Goal: Task Accomplishment & Management: Use online tool/utility

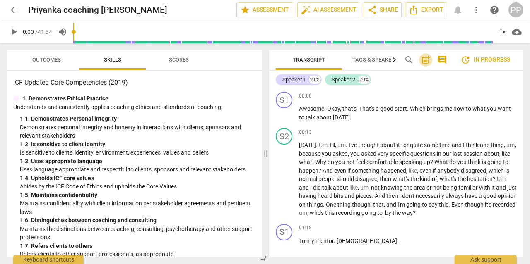
click at [424, 61] on span "post_add" at bounding box center [425, 60] width 10 height 10
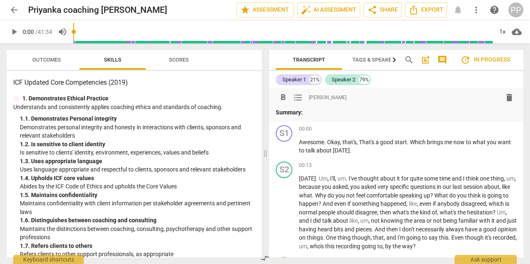
paste div
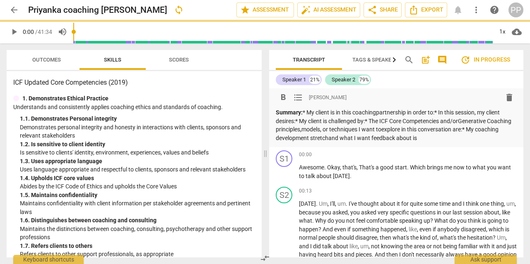
click at [310, 112] on p "Summary: * My client is in this coachingpartnership in order to:* In this sessi…" at bounding box center [396, 125] width 241 height 34
click at [376, 112] on p "Summary: My client is in this coachingpartnership in order to:* In this session…" at bounding box center [396, 125] width 241 height 34
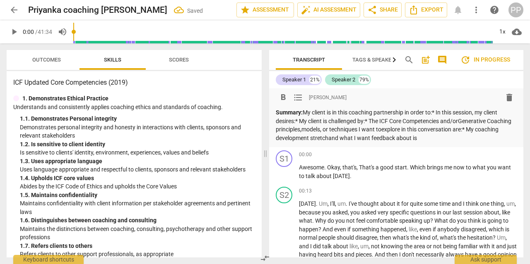
click at [437, 112] on p "Summary: My client is in this coaching partnership in order to:* In this sessio…" at bounding box center [396, 125] width 241 height 34
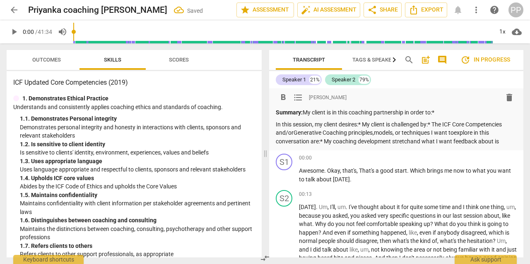
click at [444, 113] on p "Summary: My client is in this coaching partnership in order to:*" at bounding box center [396, 112] width 241 height 9
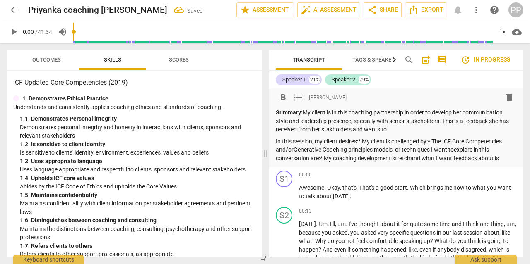
click at [333, 131] on p "Summary: My client is in this coaching partnership in order to develop her comm…" at bounding box center [396, 121] width 241 height 26
click at [403, 131] on p "Summary: My client is in this coaching partnership in order to develop her comm…" at bounding box center [396, 121] width 241 height 26
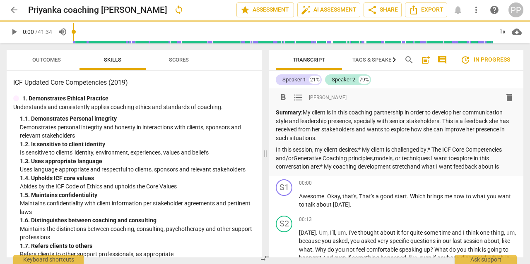
click at [360, 151] on p "In this session, my client desires:* My client is challenged by:* The ICF Core …" at bounding box center [396, 159] width 241 height 26
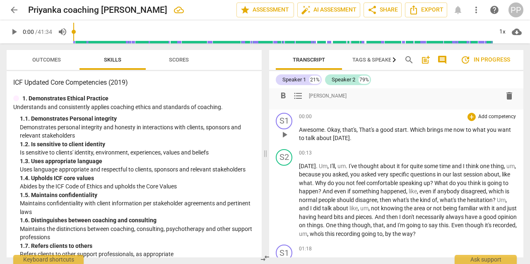
scroll to position [67, 0]
click at [15, 30] on span "play_arrow" at bounding box center [14, 32] width 10 height 10
click at [14, 34] on span "pause" at bounding box center [14, 32] width 10 height 10
click at [252, 61] on div "Outcomes Skills Scores" at bounding box center [134, 60] width 242 height 20
click at [226, 46] on div "Outcomes Skills Scores ICF Updated Core Competencies (2019) 1. Demonstrates Eth…" at bounding box center [132, 153] width 265 height 221
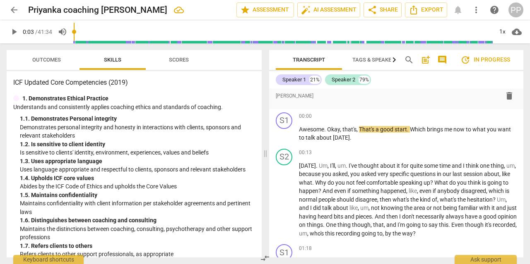
click at [12, 34] on span "play_arrow" at bounding box center [14, 32] width 10 height 10
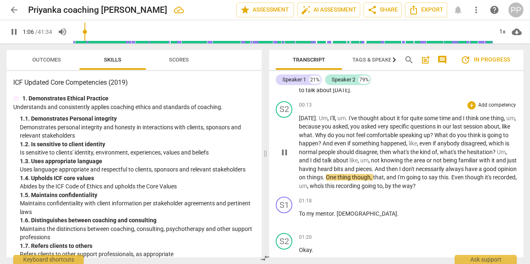
scroll to position [127, 0]
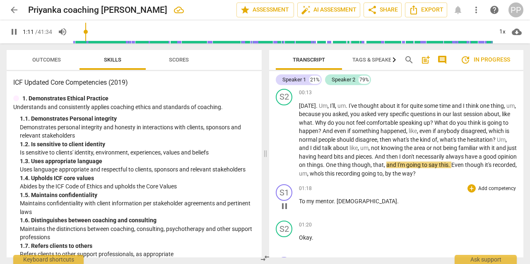
click at [346, 202] on span "[DEMOGRAPHIC_DATA]" at bounding box center [366, 201] width 60 height 7
click at [355, 201] on p "To my mentor . [DEMOGRAPHIC_DATA] ." at bounding box center [408, 201] width 218 height 9
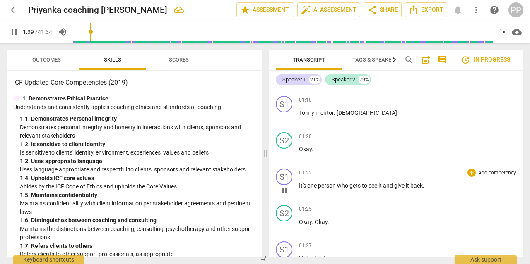
scroll to position [211, 0]
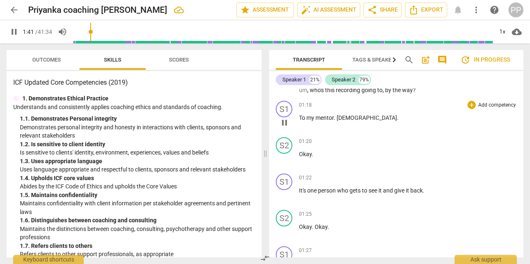
click at [337, 117] on span "[DEMOGRAPHIC_DATA]" at bounding box center [366, 118] width 60 height 7
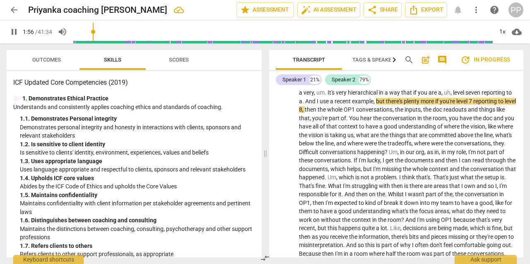
scroll to position [435, 0]
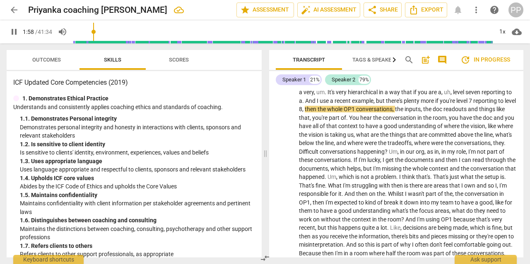
click at [499, 189] on span "I'm" at bounding box center [502, 185] width 7 height 7
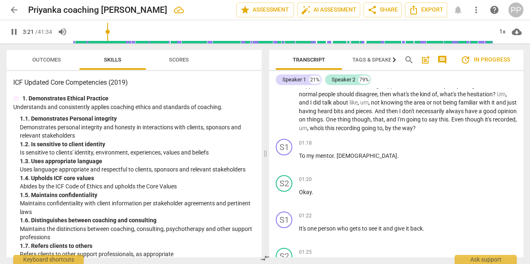
scroll to position [0, 0]
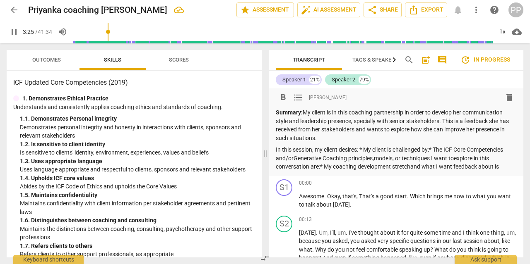
click at [329, 141] on p "Summary: My client is in this coaching partnership in order to develop her comm…" at bounding box center [396, 125] width 241 height 34
click at [362, 137] on p "Summary: My client is in this coaching partnership in order to develop her comm…" at bounding box center [396, 125] width 241 height 34
click at [458, 142] on div "Summary: My client is in this coaching partnership in order to develop her comm…" at bounding box center [396, 139] width 241 height 63
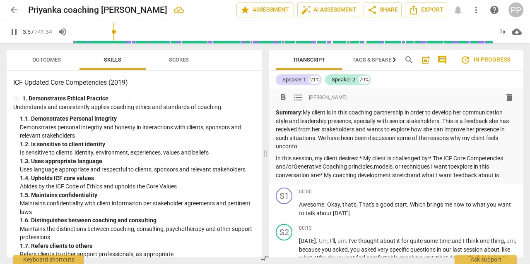
scroll to position [53, 0]
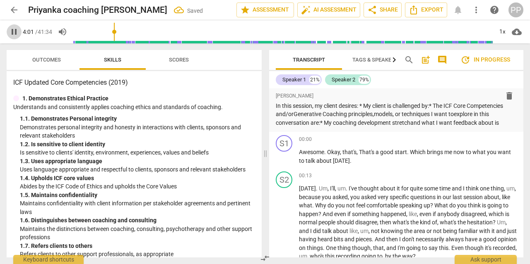
click at [15, 32] on span "pause" at bounding box center [14, 32] width 10 height 10
type input "242"
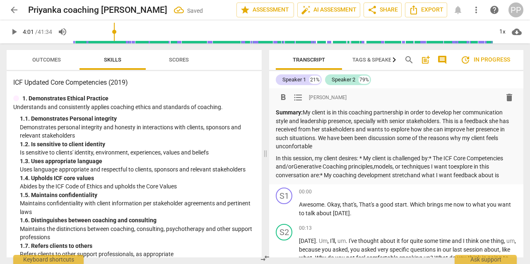
click at [322, 146] on p "Summary: My client is in this coaching partnership in order to develop her comm…" at bounding box center [396, 129] width 241 height 43
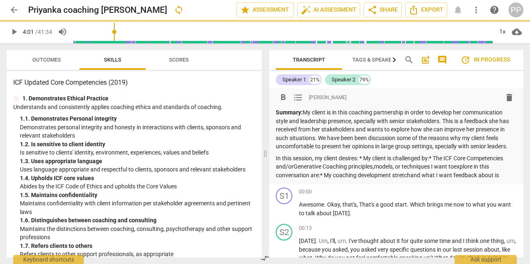
click at [360, 158] on p "In this session, my client desires: * My client is challenged by:* The ICF Core…" at bounding box center [396, 167] width 241 height 26
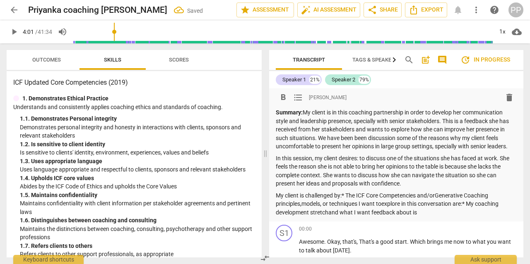
click at [346, 194] on p "My client is challenged by:* The ICF Core Competencies and/orGenerative Coachin…" at bounding box center [396, 205] width 241 height 26
click at [346, 194] on div "Summary: My client is in this coaching partnership in order to develop her comm…" at bounding box center [396, 162] width 241 height 108
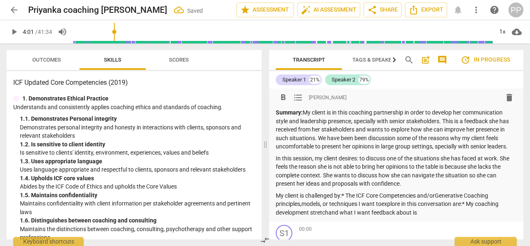
click at [348, 215] on p "My client is challenged by:* The ICF Core Competencies and/orGenerative Coachin…" at bounding box center [396, 205] width 241 height 26
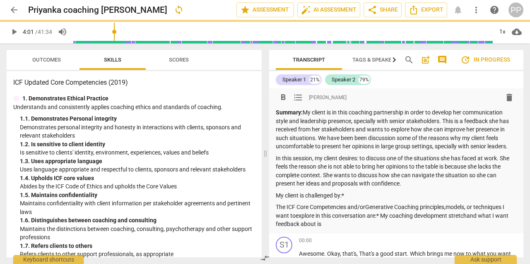
click at [345, 199] on p "My client is challenged by:*" at bounding box center [396, 196] width 241 height 9
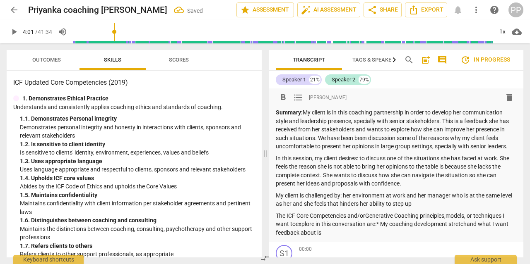
click at [427, 205] on p "My client is challenged by: her environment at work and her manager who is at t…" at bounding box center [396, 200] width 241 height 17
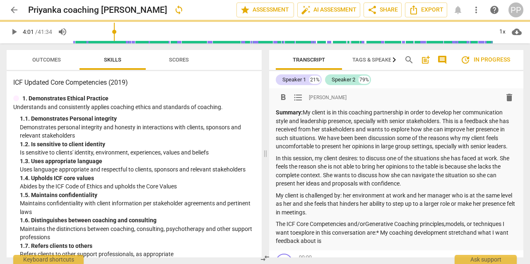
click at [366, 225] on p "The ICF Core Competencies and/orGenerative Coaching principles,models, or techn…" at bounding box center [396, 233] width 241 height 26
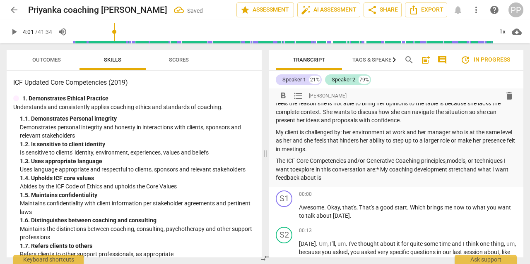
scroll to position [63, 0]
click at [296, 170] on p "The ICF Core Competencies and/or Generative Coaching principles,models, or tech…" at bounding box center [396, 170] width 241 height 26
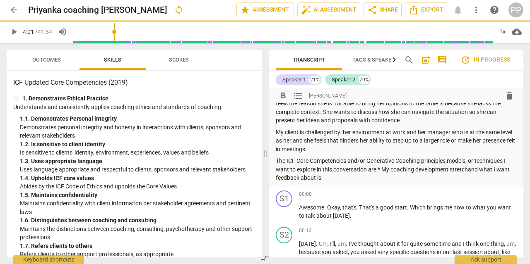
click at [381, 167] on p "The ICF Core Competencies and/or Generative Coaching principles,models, or tech…" at bounding box center [396, 170] width 241 height 26
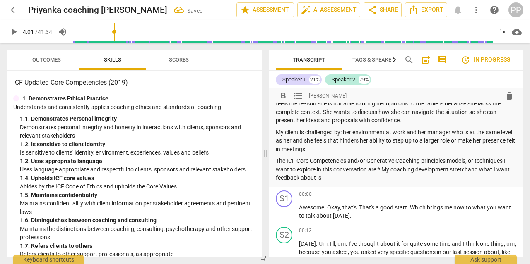
click at [381, 170] on p "The ICF Core Competencies and/or Generative Coaching principles,models, or tech…" at bounding box center [396, 170] width 241 height 26
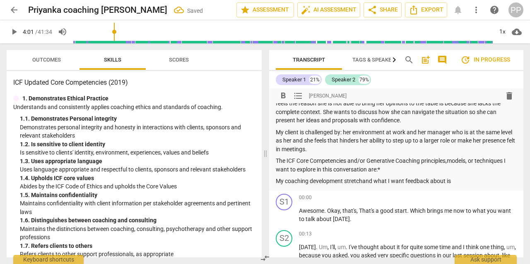
click at [362, 182] on p "My coaching development stretchand what I want feedback about is" at bounding box center [396, 181] width 241 height 9
click at [379, 170] on p "The ICF Core Competencies and/or Generative Coaching principles,models, or tech…" at bounding box center [396, 165] width 241 height 17
click at [418, 170] on p "The ICF Core Competencies and/or Generative Coaching principles,models, or tech…" at bounding box center [396, 165] width 241 height 17
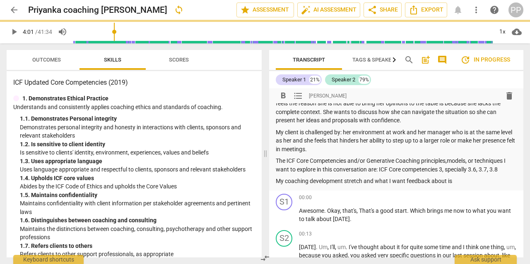
click at [506, 168] on p "The ICF Core Competencies and/or Generative Coaching principles,models, or tech…" at bounding box center [396, 165] width 241 height 17
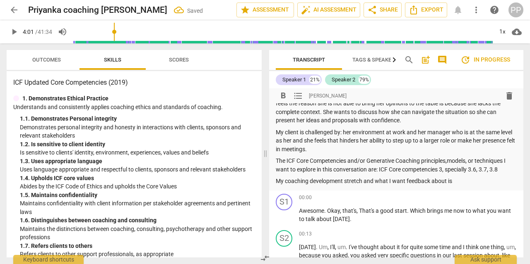
drag, startPoint x: 506, startPoint y: 168, endPoint x: 446, endPoint y: 171, distance: 59.7
click at [446, 170] on p "The ICF Core Competencies and/or Generative Coaching principles,models, or tech…" at bounding box center [396, 165] width 241 height 17
click at [16, 29] on span "play_arrow" at bounding box center [14, 32] width 10 height 10
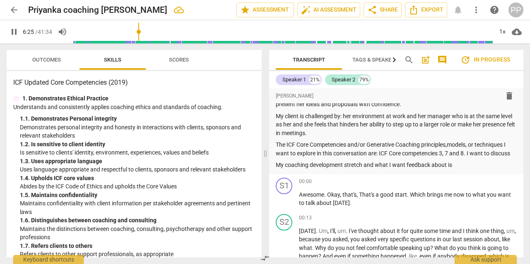
scroll to position [80, 0]
click at [466, 166] on p "My coaching development stretch and what I want feedback about is" at bounding box center [396, 165] width 241 height 9
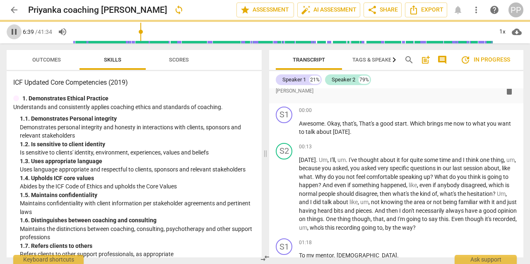
click at [15, 31] on span "pause" at bounding box center [14, 32] width 10 height 10
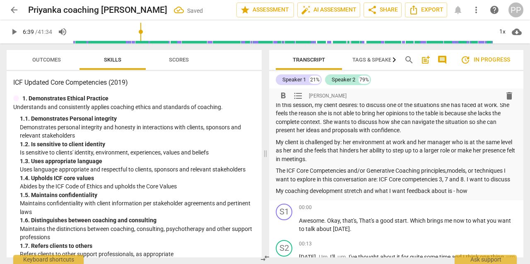
scroll to position [52, 0]
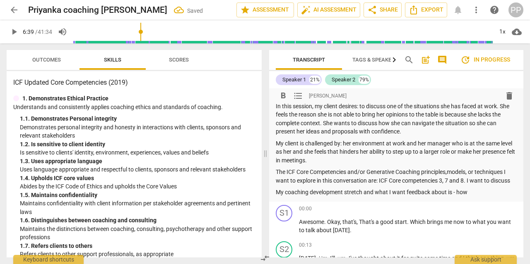
click at [473, 192] on p "My coaching development stretch and what I want feedback about is - how" at bounding box center [396, 192] width 241 height 9
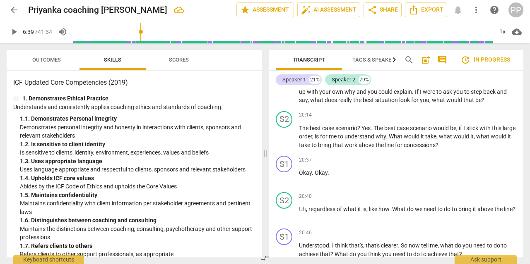
scroll to position [2642, 0]
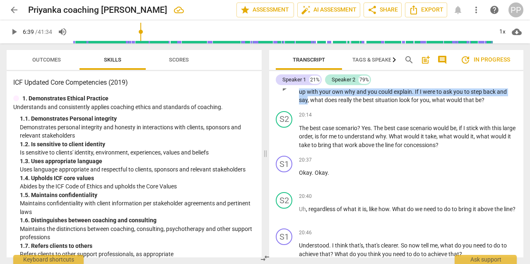
drag, startPoint x: 319, startPoint y: 127, endPoint x: 419, endPoint y: 105, distance: 102.5
click at [419, 105] on p "Okay . Okay , let me ask you again . What would be then ? Uh , like , um , what…" at bounding box center [408, 88] width 218 height 34
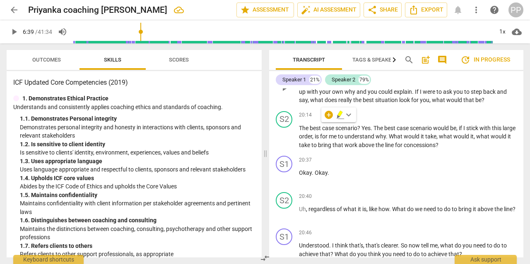
click at [429, 103] on span "you" at bounding box center [425, 100] width 10 height 7
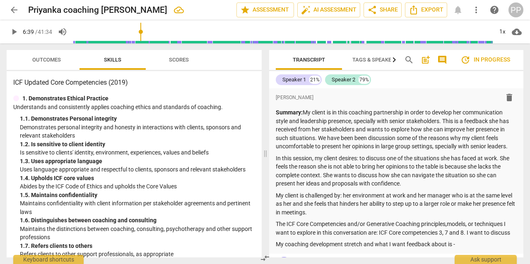
scroll to position [35, 0]
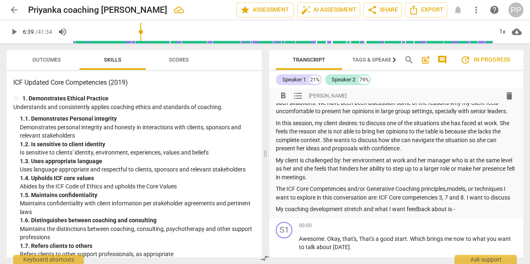
click at [458, 209] on p "My coaching development stretch and what I want feedback about is -" at bounding box center [396, 209] width 241 height 9
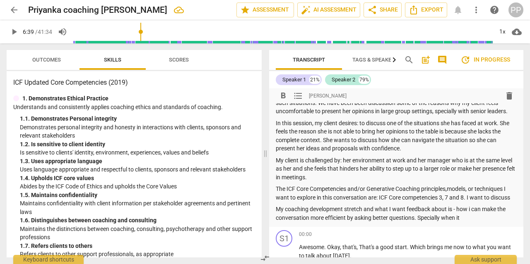
click at [469, 218] on p "My coaching development stretch and what I want feedback about is - how i can m…" at bounding box center [396, 213] width 241 height 17
click at [491, 218] on p "My coaching development stretch and what I want feedback about is - how i can m…" at bounding box center [396, 213] width 241 height 17
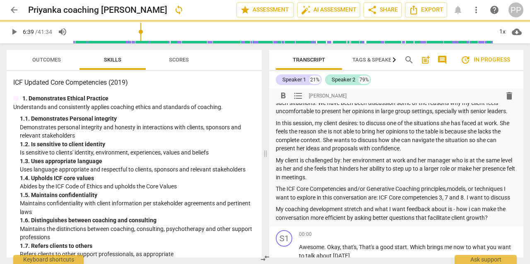
scroll to position [71, 0]
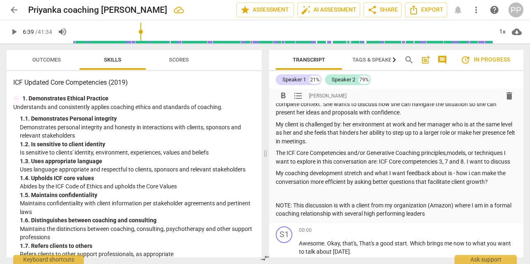
click at [354, 215] on p "NOTE: This discussion is with a client from my organization (Amazon) where I am…" at bounding box center [396, 210] width 241 height 17
click at [413, 212] on p "NOTE: This discussion is with a client from my organization (Amazon) where I am…" at bounding box center [396, 210] width 241 height 17
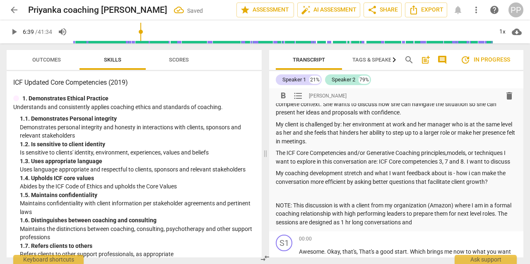
click at [427, 222] on p "NOTE: This discussion is with a client from my organization (Amazon) where I am…" at bounding box center [396, 215] width 241 height 26
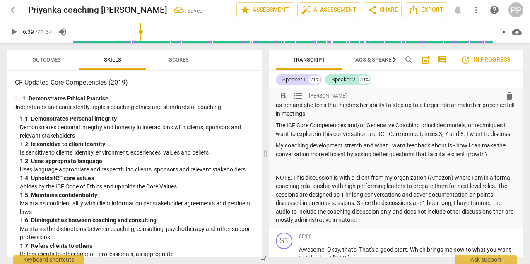
scroll to position [98, 0]
click at [455, 147] on p "My coaching development stretch and what I want feedback about is - how i can m…" at bounding box center [396, 150] width 241 height 17
click at [503, 154] on p "My coaching development stretch and what I want feedback about is - 1) how i ca…" at bounding box center [396, 150] width 241 height 17
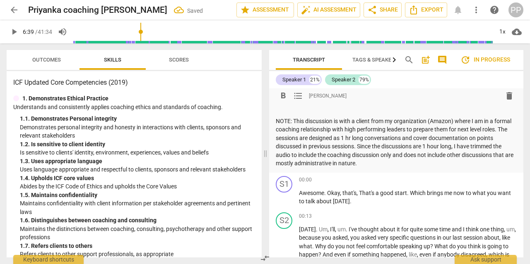
scroll to position [249, 0]
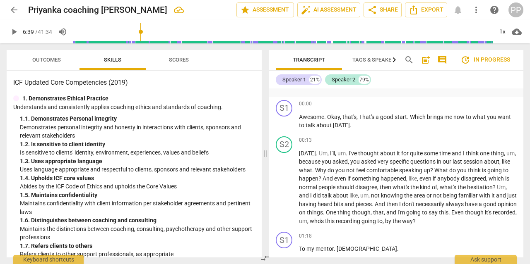
click at [14, 34] on span "play_arrow" at bounding box center [14, 32] width 10 height 10
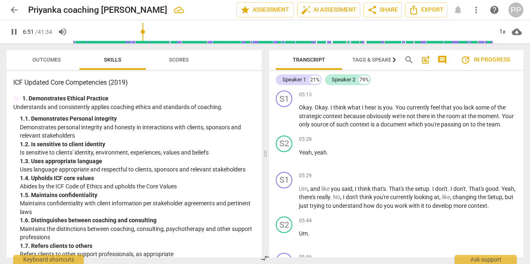
scroll to position [915, 0]
click at [471, 98] on div "+" at bounding box center [471, 94] width 8 height 8
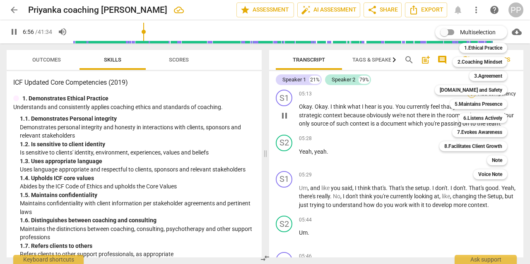
click at [471, 102] on b "5.Maintains Presence" at bounding box center [478, 104] width 48 height 10
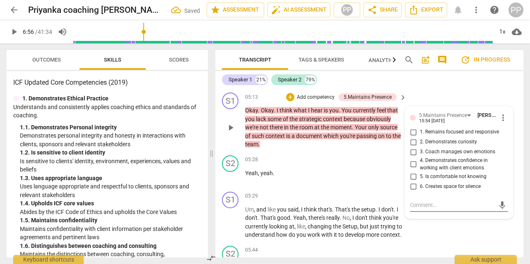
scroll to position [1049, 0]
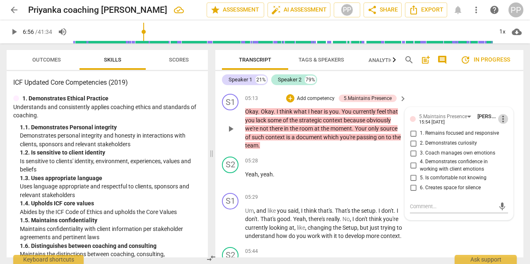
click at [503, 117] on span "more_vert" at bounding box center [503, 119] width 10 height 10
click at [507, 139] on li "Delete" at bounding box center [508, 135] width 29 height 16
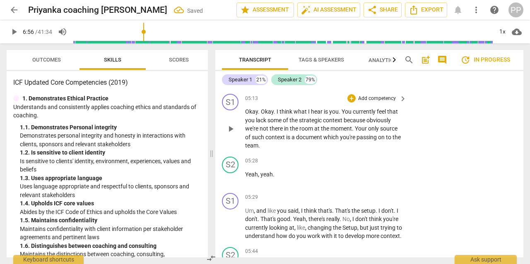
click at [395, 94] on div "+ Add competency" at bounding box center [371, 98] width 49 height 8
click at [392, 96] on p "Add competency" at bounding box center [376, 98] width 39 height 7
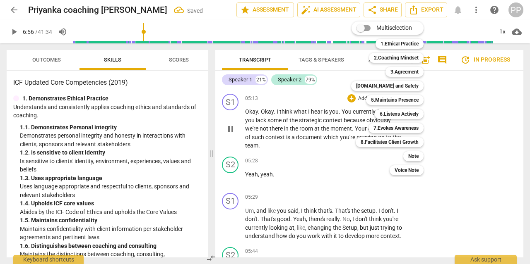
scroll to position [1380, 0]
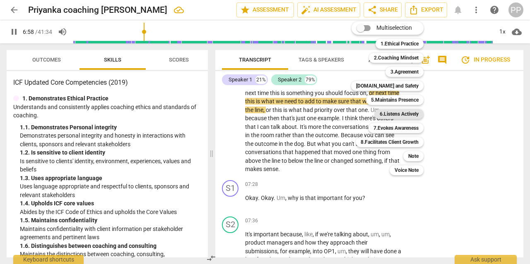
click at [403, 117] on b "6.Listens Actively" at bounding box center [398, 114] width 39 height 10
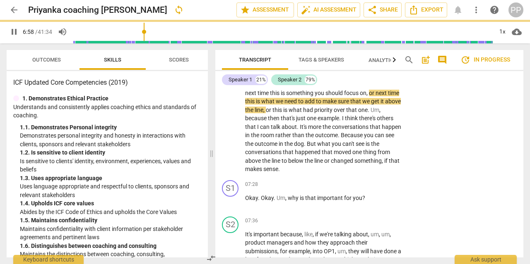
type input "419"
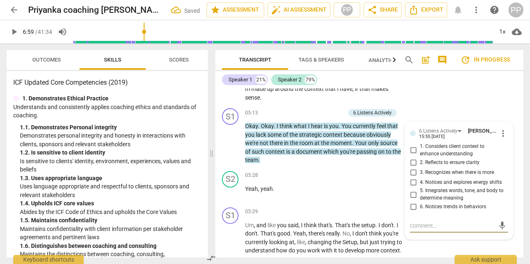
scroll to position [1004, 0]
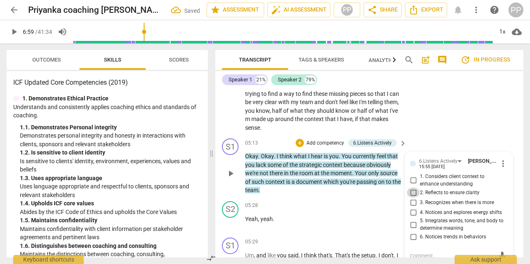
click at [414, 193] on input "2. Reflects to ensure clarity" at bounding box center [412, 193] width 13 height 10
checkbox input "true"
click at [412, 181] on input "1. Considers client context to enhance understanding" at bounding box center [412, 181] width 13 height 10
click at [414, 179] on input "1. Considers client context to enhance understanding" at bounding box center [412, 181] width 13 height 10
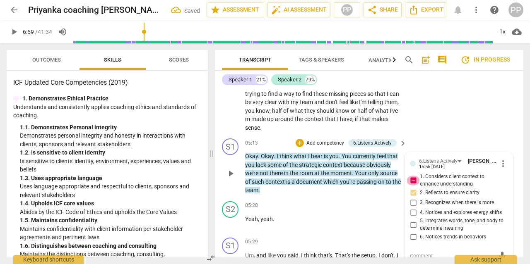
checkbox input "false"
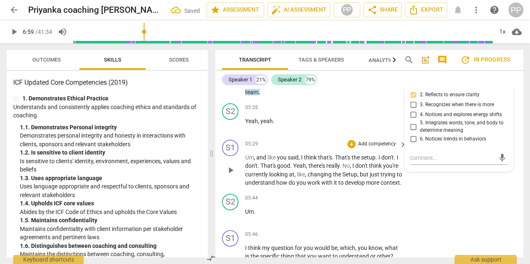
scroll to position [1103, 0]
click at [353, 143] on div "+" at bounding box center [351, 144] width 8 height 8
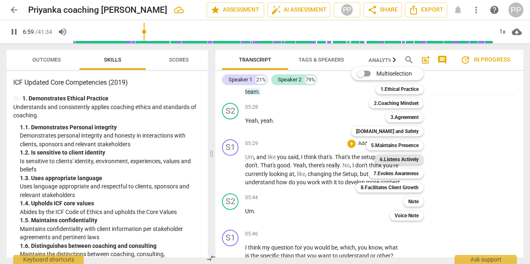
click at [393, 159] on b "6.Listens Actively" at bounding box center [398, 160] width 39 height 10
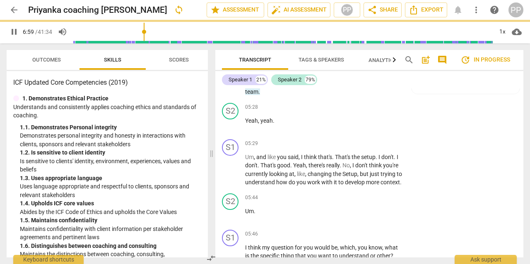
type input "420"
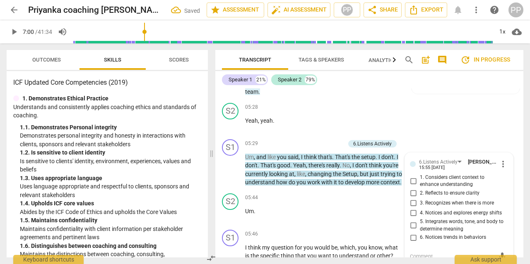
scroll to position [1104, 0]
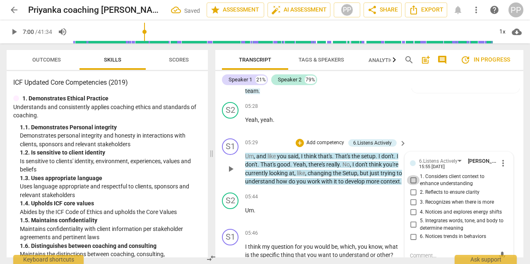
click at [413, 180] on input "1. Considers client context to enhance understanding" at bounding box center [412, 180] width 13 height 10
checkbox input "true"
click at [413, 192] on input "2. Reflects to ensure clarity" at bounding box center [412, 193] width 13 height 10
checkbox input "true"
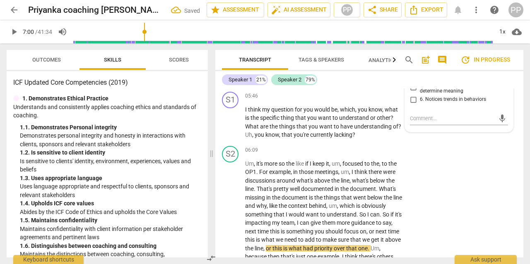
scroll to position [1241, 0]
click at [356, 94] on div "+ Add competency" at bounding box center [371, 96] width 49 height 8
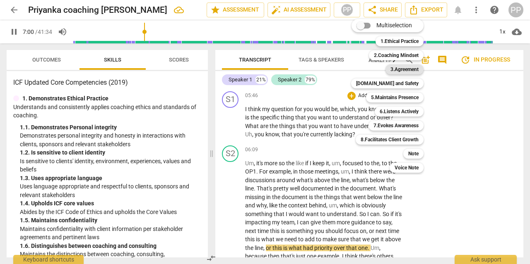
click at [394, 66] on b "3.Agreement" at bounding box center [404, 70] width 28 height 10
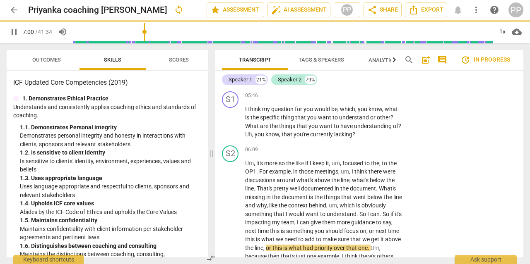
type input "421"
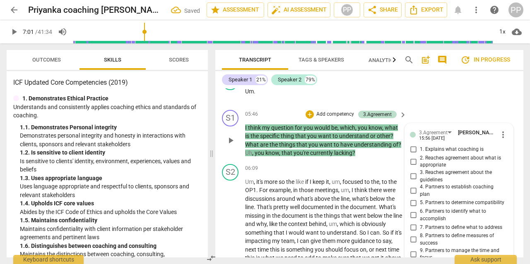
scroll to position [1254, 0]
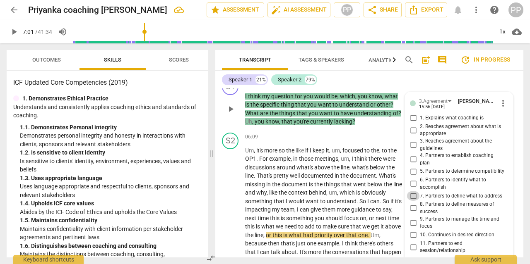
click at [414, 191] on input "7. Partners to define what to address" at bounding box center [412, 196] width 13 height 10
checkbox input "true"
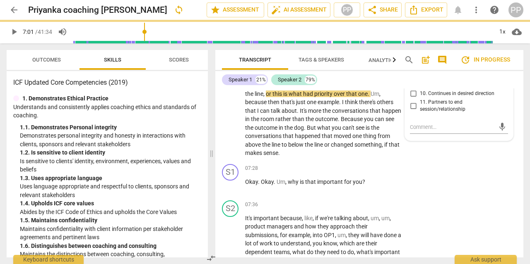
scroll to position [1432, 0]
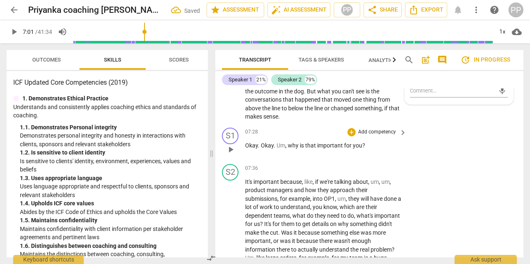
click at [378, 129] on p "Add competency" at bounding box center [376, 132] width 39 height 7
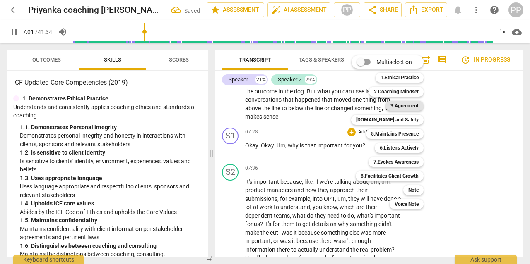
click at [395, 107] on b "3.Agreement" at bounding box center [404, 106] width 28 height 10
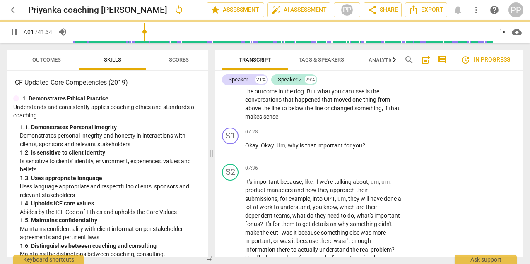
type input "422"
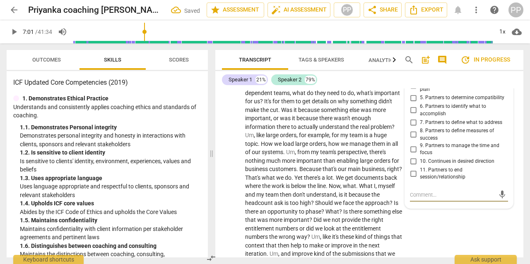
scroll to position [1555, 0]
click at [412, 106] on input "6. Partners to identify what to accomplish" at bounding box center [412, 111] width 13 height 10
checkbox input "true"
click at [412, 118] on input "7. Partners to define what to address" at bounding box center [412, 123] width 13 height 10
checkbox input "true"
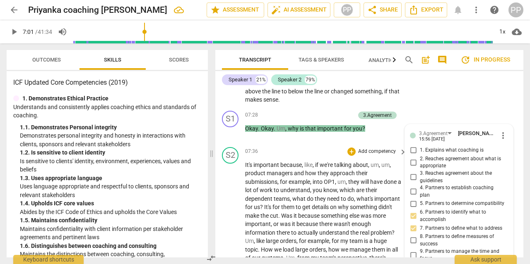
scroll to position [1447, 0]
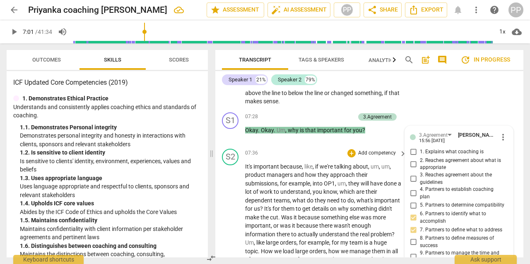
click at [368, 116] on div "3.Agreement" at bounding box center [377, 116] width 29 height 7
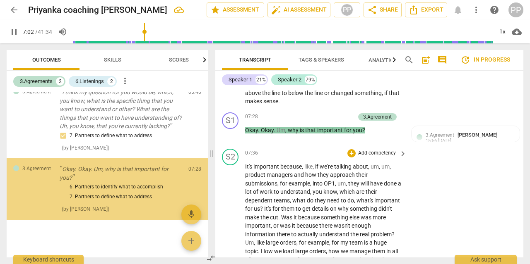
scroll to position [199, 0]
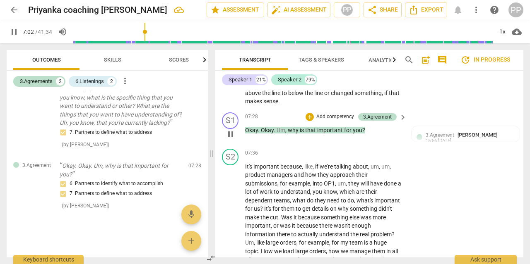
click at [340, 115] on p "Add competency" at bounding box center [334, 116] width 39 height 7
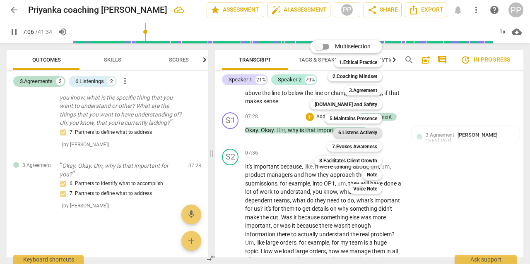
click at [354, 134] on b "6.Listens Actively" at bounding box center [357, 133] width 39 height 10
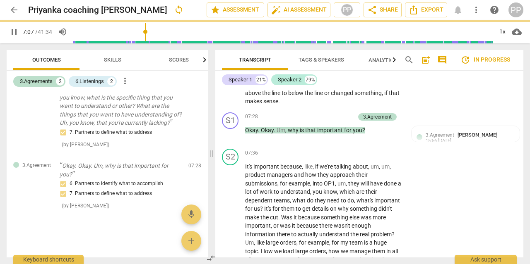
type input "427"
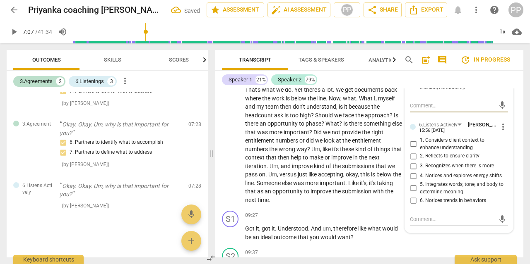
scroll to position [1646, 0]
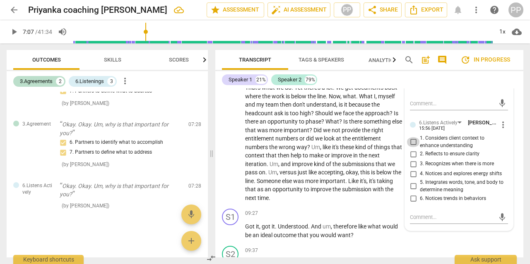
click at [412, 137] on input "1. Considers client context to enhance understanding" at bounding box center [412, 142] width 13 height 10
checkbox input "true"
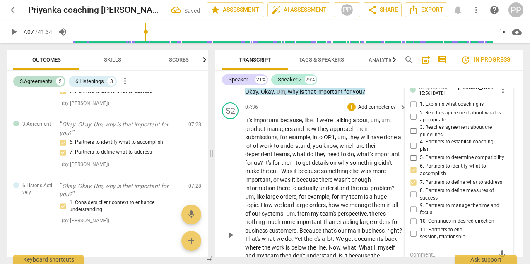
scroll to position [1497, 0]
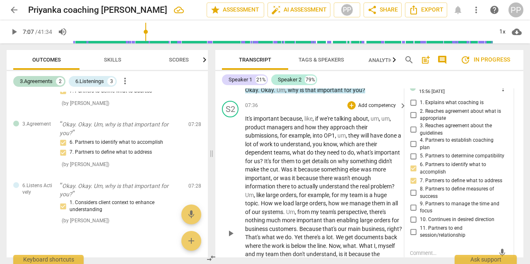
click at [218, 178] on div "S2 play_arrow pause 07:36 + Add competency keyboard_arrow_right It's important …" at bounding box center [369, 227] width 308 height 258
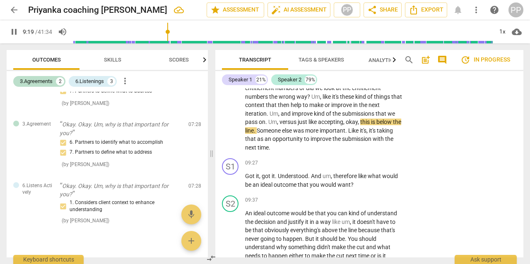
scroll to position [1697, 0]
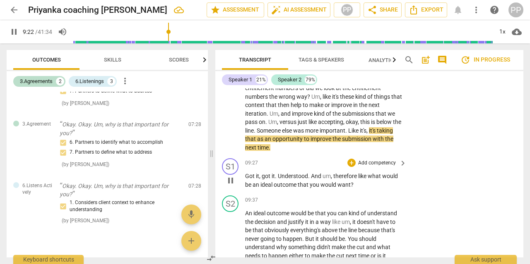
click at [386, 160] on p "Add competency" at bounding box center [376, 163] width 39 height 7
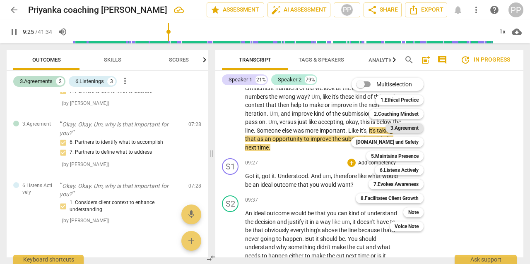
click at [405, 125] on b "3.Agreement" at bounding box center [404, 128] width 28 height 10
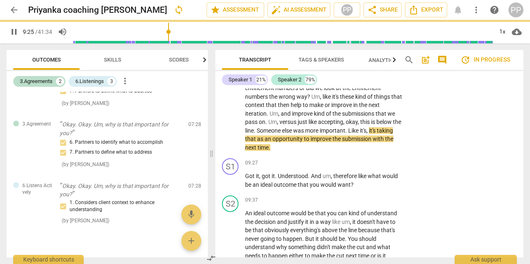
type input "565"
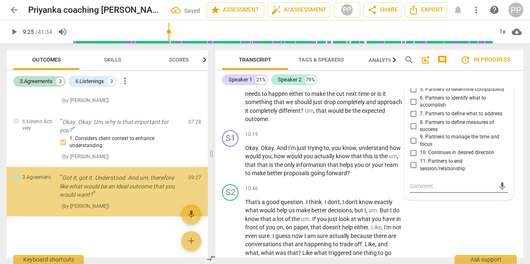
scroll to position [305, 0]
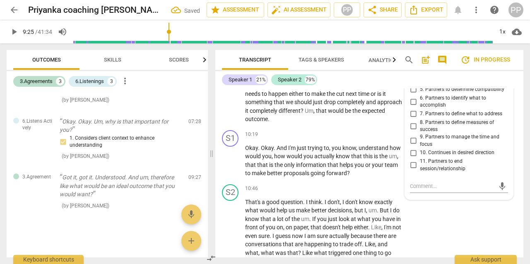
click at [414, 119] on label "8. Partners to define measures of success" at bounding box center [455, 126] width 98 height 14
click at [414, 121] on input "8. Partners to define measures of success" at bounding box center [412, 126] width 13 height 10
checkbox input "true"
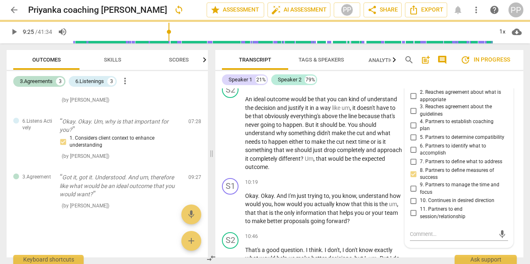
scroll to position [1807, 0]
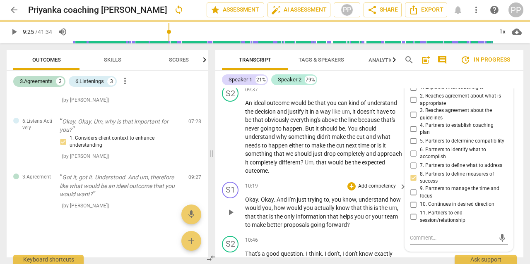
click at [330, 182] on div "10:19 + Add competency keyboard_arrow_right" at bounding box center [326, 186] width 162 height 9
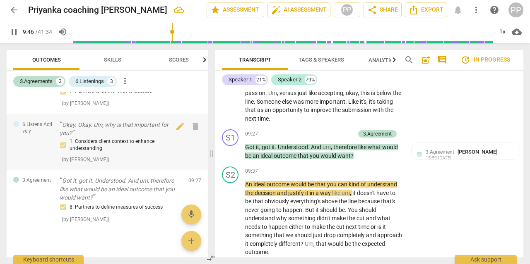
scroll to position [300, 0]
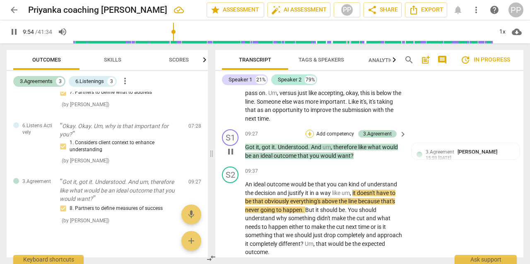
click at [311, 130] on div "+" at bounding box center [309, 134] width 8 height 8
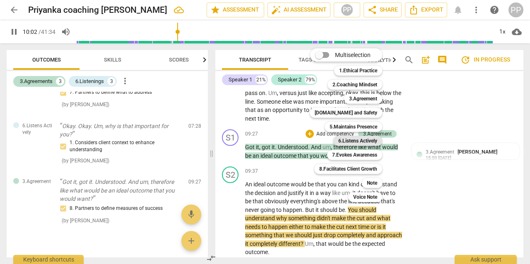
click at [351, 139] on b "6.Listens Actively" at bounding box center [357, 141] width 39 height 10
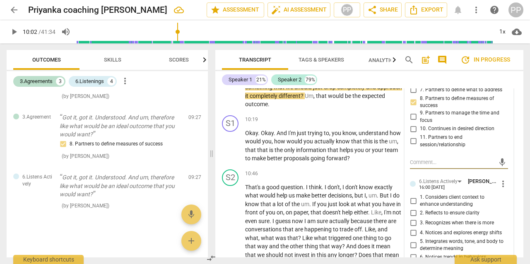
scroll to position [1884, 0]
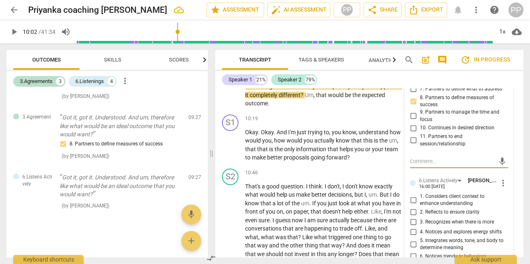
click at [503, 178] on span "more_vert" at bounding box center [503, 183] width 10 height 10
click at [503, 188] on li "Delete" at bounding box center [508, 186] width 29 height 16
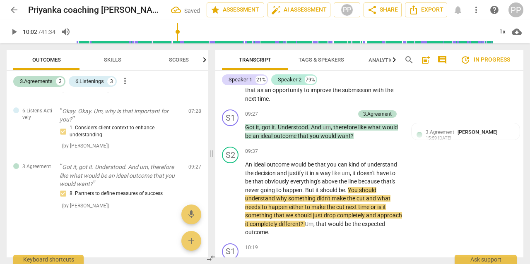
scroll to position [1745, 0]
click at [330, 111] on p "Add competency" at bounding box center [334, 114] width 39 height 7
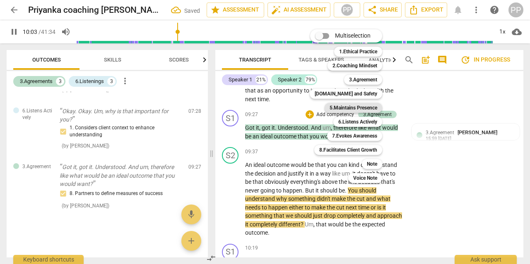
click at [360, 107] on b "5.Maintains Presence" at bounding box center [353, 108] width 48 height 10
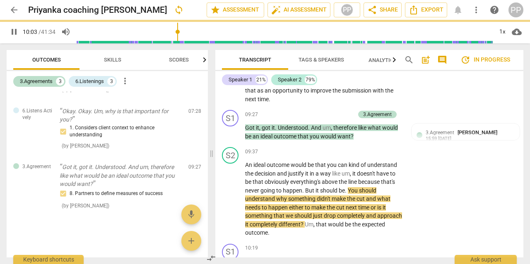
type input "604"
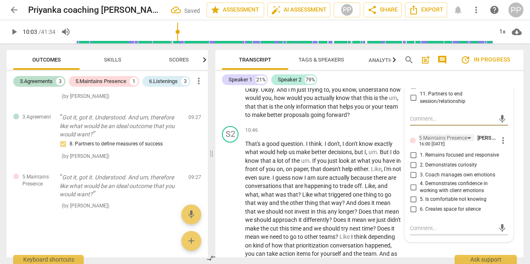
scroll to position [1927, 0]
click at [412, 150] on input "1. Remains focused and responsive" at bounding box center [412, 155] width 13 height 10
checkbox input "true"
click at [413, 160] on input "2. Demonstrates curiosity" at bounding box center [412, 165] width 13 height 10
checkbox input "true"
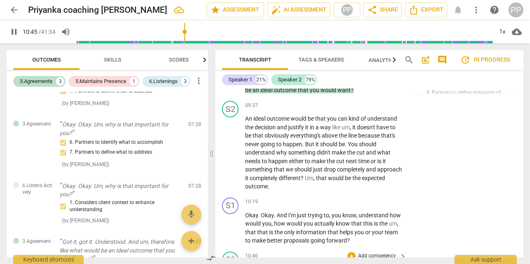
scroll to position [1801, 0]
click at [372, 198] on p "Add competency" at bounding box center [376, 201] width 39 height 7
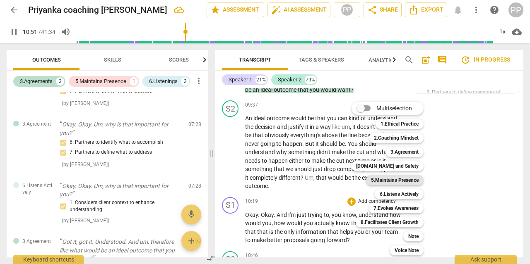
click at [395, 178] on b "5.Maintains Presence" at bounding box center [395, 180] width 48 height 10
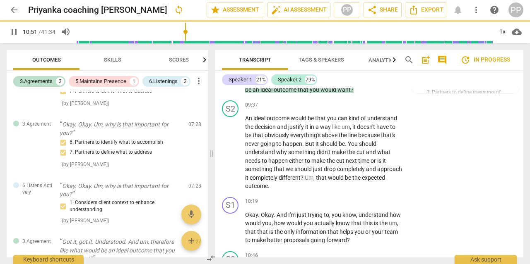
type input "651"
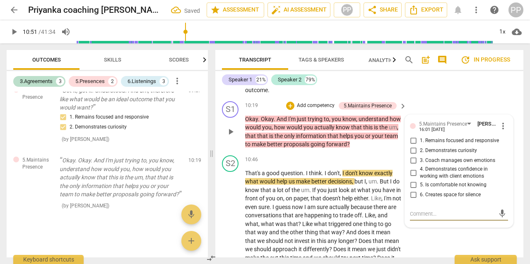
scroll to position [1897, 0]
click at [413, 146] on input "2. Demonstrates curiosity" at bounding box center [412, 151] width 13 height 10
checkbox input "true"
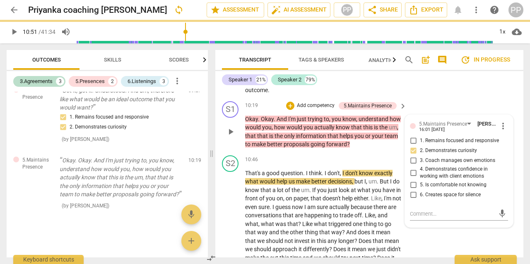
click at [412, 136] on input "1. Remains focused and responsive" at bounding box center [412, 141] width 13 height 10
checkbox input "true"
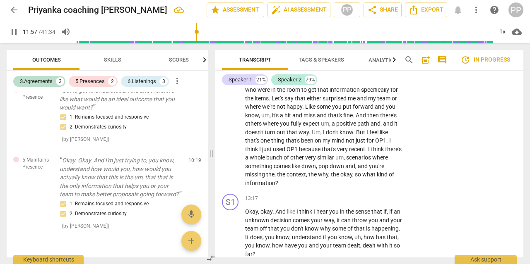
scroll to position [2125, 0]
click at [373, 195] on p "Add competency" at bounding box center [376, 198] width 39 height 7
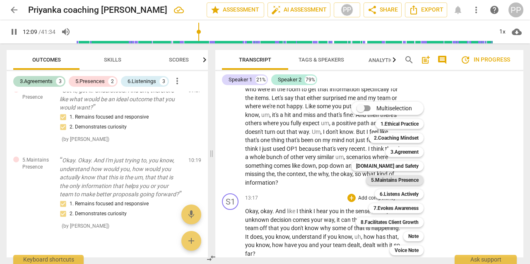
click at [399, 179] on b "5.Maintains Presence" at bounding box center [395, 180] width 48 height 10
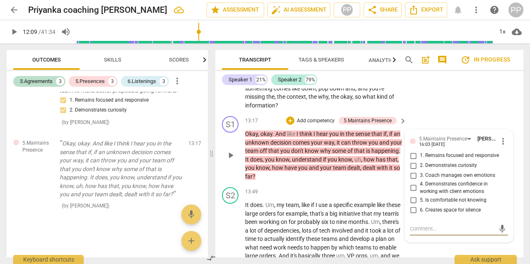
scroll to position [2203, 0]
click at [500, 137] on span "more_vert" at bounding box center [503, 142] width 10 height 10
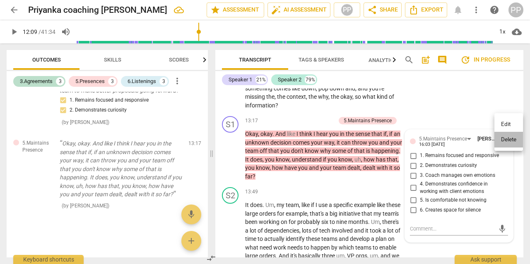
click at [505, 137] on li "Delete" at bounding box center [508, 140] width 29 height 16
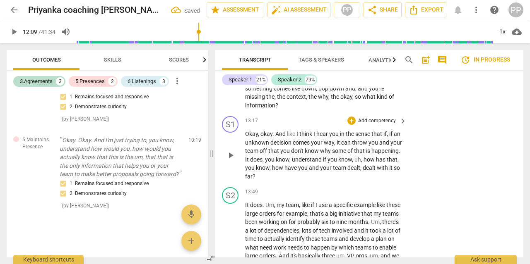
scroll to position [472, 0]
click at [381, 118] on p "Add competency" at bounding box center [376, 121] width 39 height 7
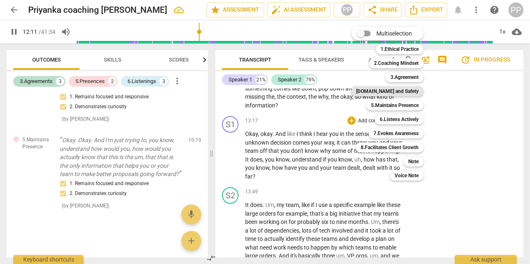
click at [404, 90] on b "[DOMAIN_NAME] and Safety" at bounding box center [387, 91] width 62 height 10
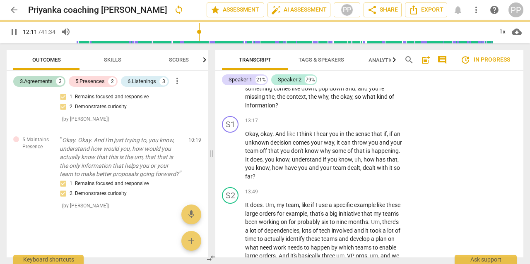
type input "731"
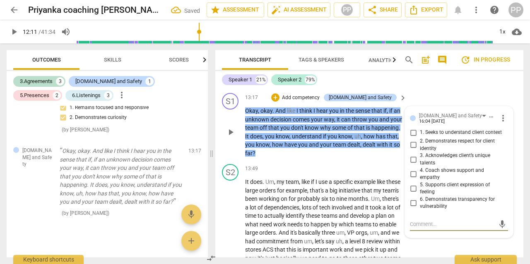
scroll to position [2226, 0]
click at [414, 128] on input "1. Seeks to understand client context" at bounding box center [412, 133] width 13 height 10
checkbox input "true"
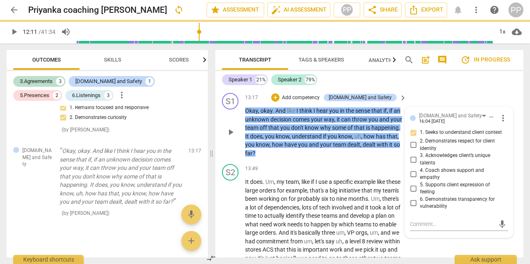
click at [413, 169] on input "4. Coach shows support and empathy" at bounding box center [412, 174] width 13 height 10
checkbox input "true"
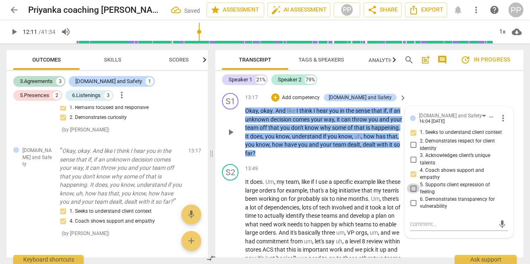
click at [410, 184] on input "5. Supports client expression of feeling" at bounding box center [412, 189] width 13 height 10
checkbox input "true"
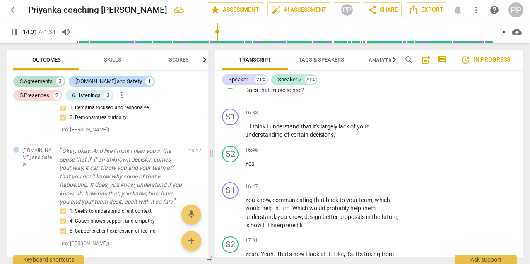
scroll to position [2691, 0]
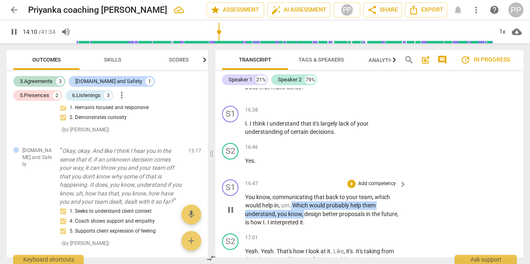
drag, startPoint x: 291, startPoint y: 196, endPoint x: 304, endPoint y: 210, distance: 19.3
click at [304, 210] on p "You know , communicating that back to your team , which would help in , um . Wh…" at bounding box center [323, 210] width 157 height 34
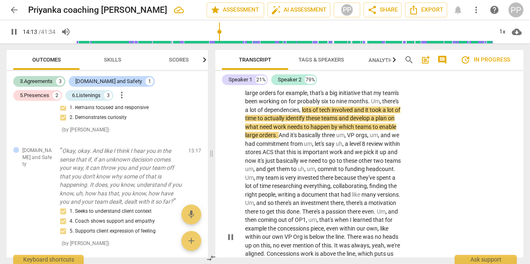
click at [280, 175] on span "team" at bounding box center [272, 178] width 14 height 7
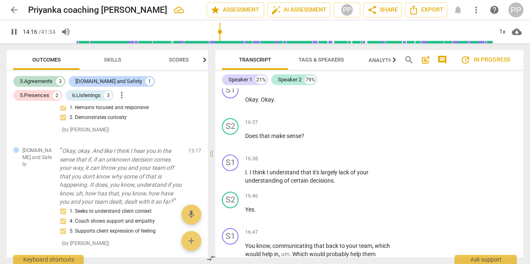
scroll to position [2761, 0]
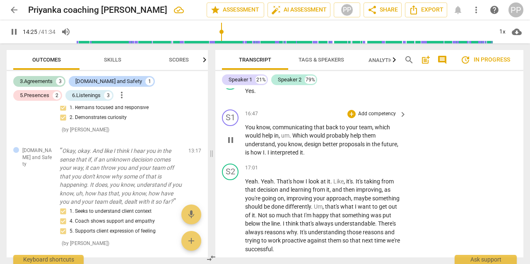
click at [367, 110] on p "Add competency" at bounding box center [376, 113] width 39 height 7
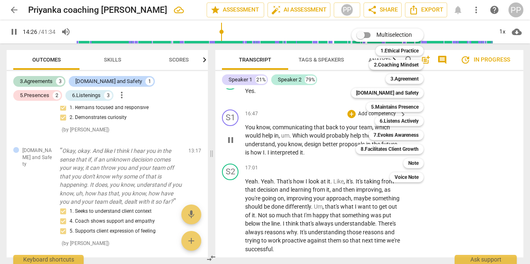
scroll to position [2349, 0]
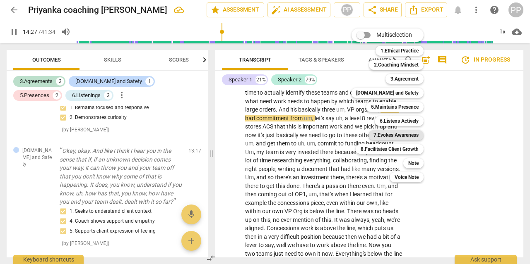
click at [387, 134] on b "7.Evokes Awareness" at bounding box center [395, 135] width 45 height 10
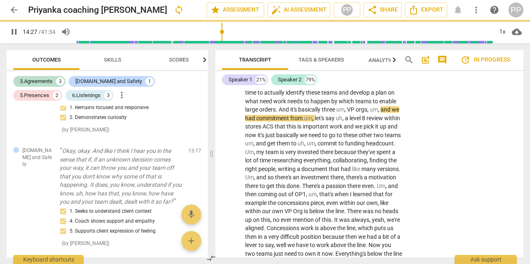
type input "868"
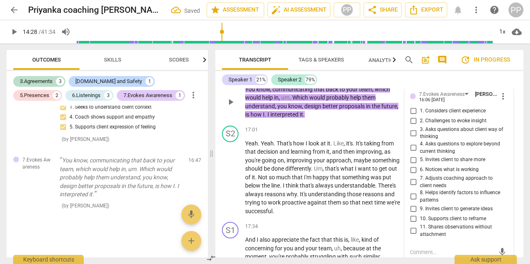
scroll to position [2799, 0]
click at [412, 204] on input "9. Invites client to generate ideas" at bounding box center [412, 209] width 13 height 10
checkbox input "true"
click at [411, 155] on input "5. Invites client to share more" at bounding box center [412, 160] width 13 height 10
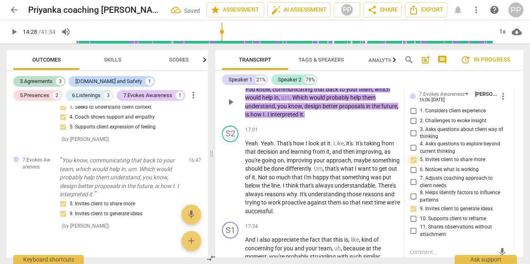
click at [412, 155] on input "5. Invites client to share more" at bounding box center [412, 160] width 13 height 10
checkbox input "false"
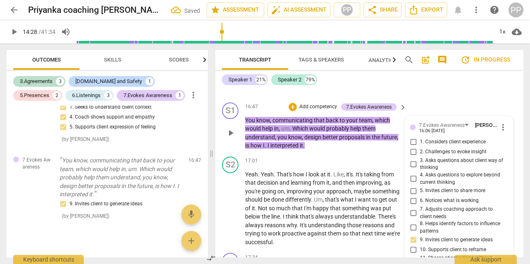
scroll to position [2768, 0]
click at [415, 148] on input "2. Challenges to evoke insight" at bounding box center [412, 153] width 13 height 10
checkbox input "true"
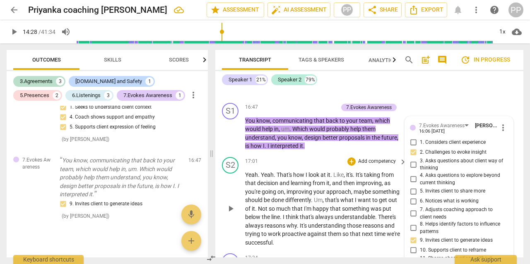
click at [371, 158] on p "Add competency" at bounding box center [376, 161] width 39 height 7
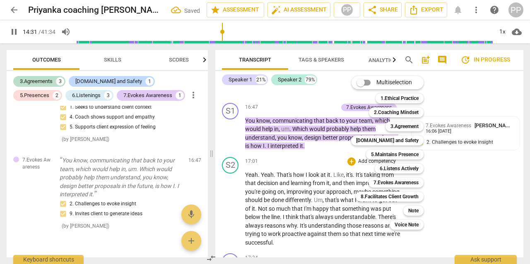
scroll to position [2357, 0]
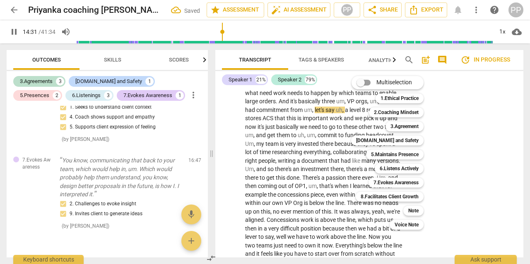
click at [303, 149] on div at bounding box center [265, 132] width 530 height 264
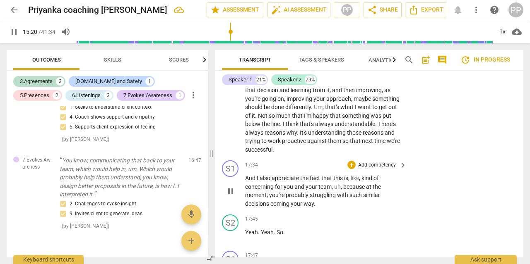
scroll to position [2899, 0]
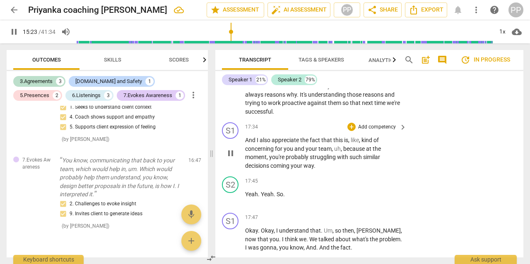
click at [388, 124] on p "Add competency" at bounding box center [376, 127] width 39 height 7
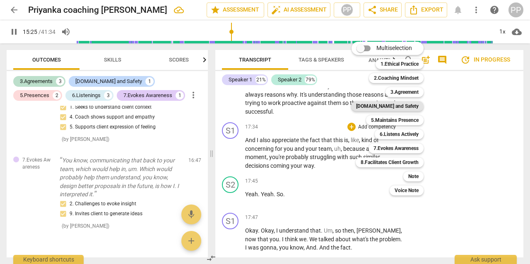
click at [401, 106] on b "[DOMAIN_NAME] and Safety" at bounding box center [387, 106] width 62 height 10
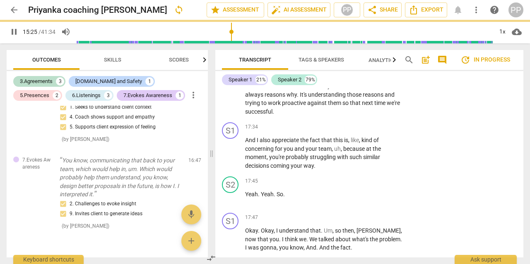
type input "926"
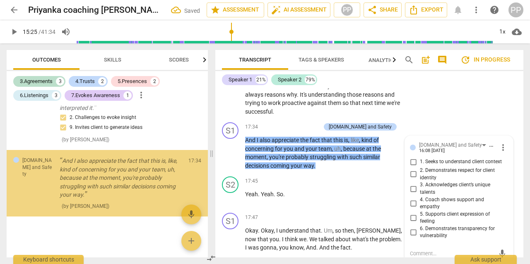
scroll to position [754, 0]
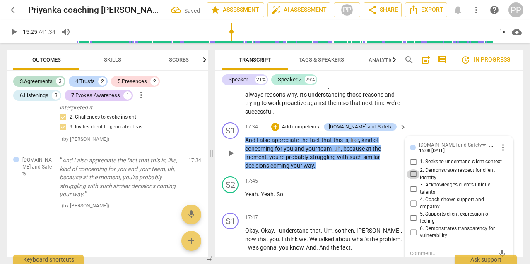
click at [412, 170] on input "2. Demonstrates respect for client identity" at bounding box center [412, 175] width 13 height 10
checkbox input "true"
click at [415, 213] on input "5. Supports client expression of feeling" at bounding box center [412, 218] width 13 height 10
checkbox input "true"
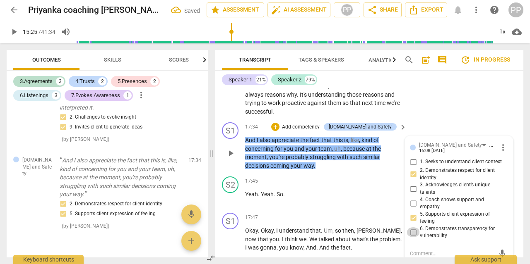
click at [410, 228] on input "6. Demonstrates transparency for vulnerability" at bounding box center [412, 233] width 13 height 10
checkbox input "true"
click at [365, 157] on p "And I also appreciate the fact that this is , like , kind of concerning for you…" at bounding box center [323, 153] width 157 height 34
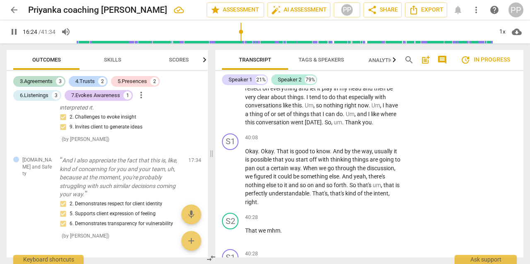
scroll to position [6286, 0]
click at [375, 135] on p "Add competency" at bounding box center [376, 138] width 39 height 7
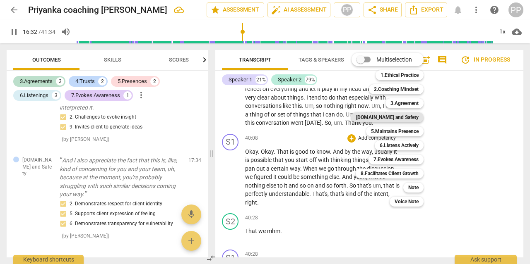
click at [405, 118] on b "[DOMAIN_NAME] and Safety" at bounding box center [387, 118] width 62 height 10
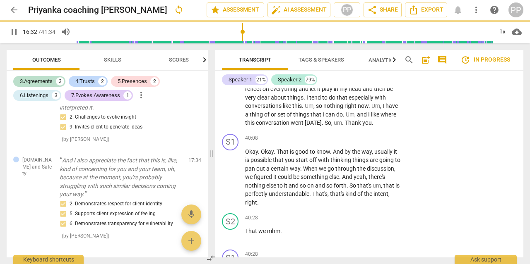
type input "993"
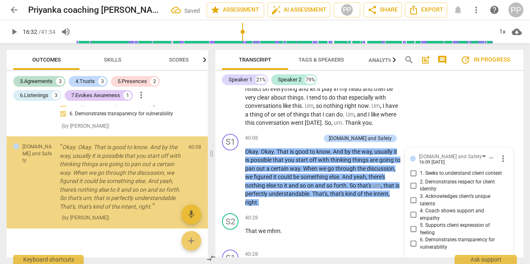
scroll to position [864, 0]
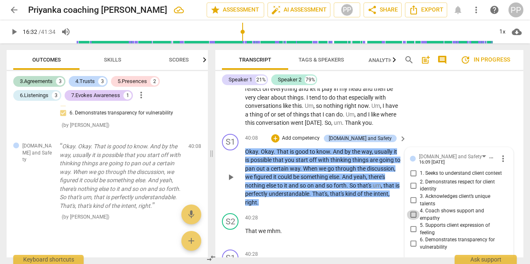
click at [412, 210] on input "4. Coach shows support and empathy" at bounding box center [412, 215] width 13 height 10
checkbox input "true"
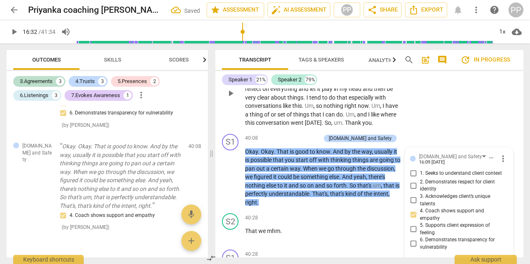
click at [428, 95] on div "S2 play_arrow pause 39:25 + Add competency keyboard_arrow_right No , I think , …" at bounding box center [369, 87] width 308 height 88
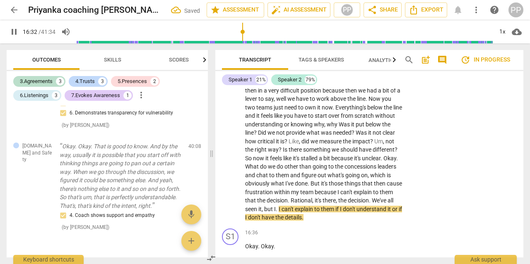
scroll to position [2495, 0]
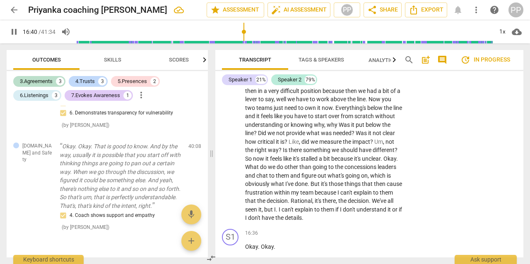
click at [14, 29] on span "pause" at bounding box center [14, 32] width 10 height 10
type input "1001"
